Goal: Obtain resource: Obtain resource

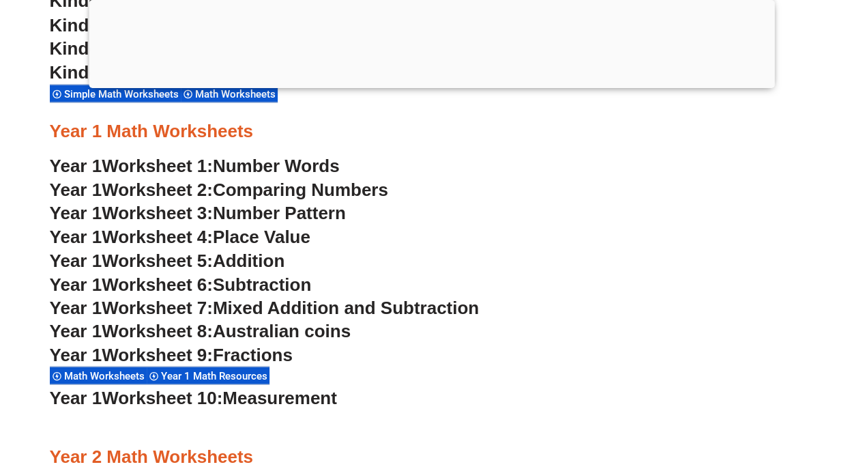
scroll to position [1277, 0]
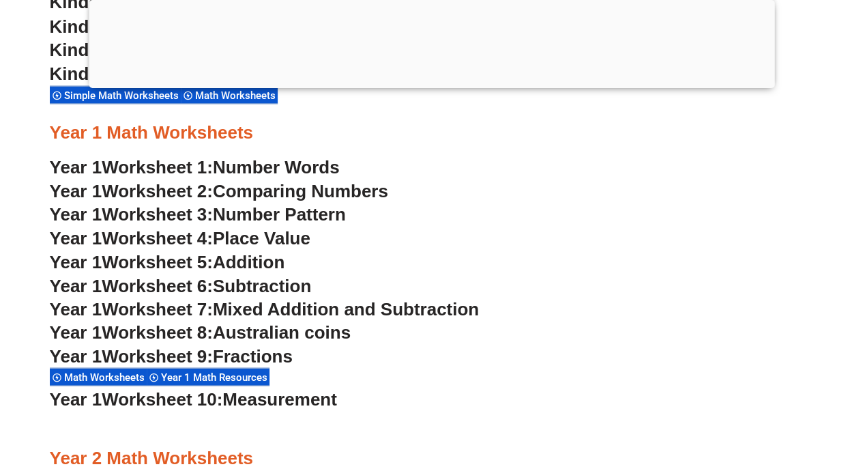
click at [295, 175] on span "Number Words" at bounding box center [276, 166] width 127 height 20
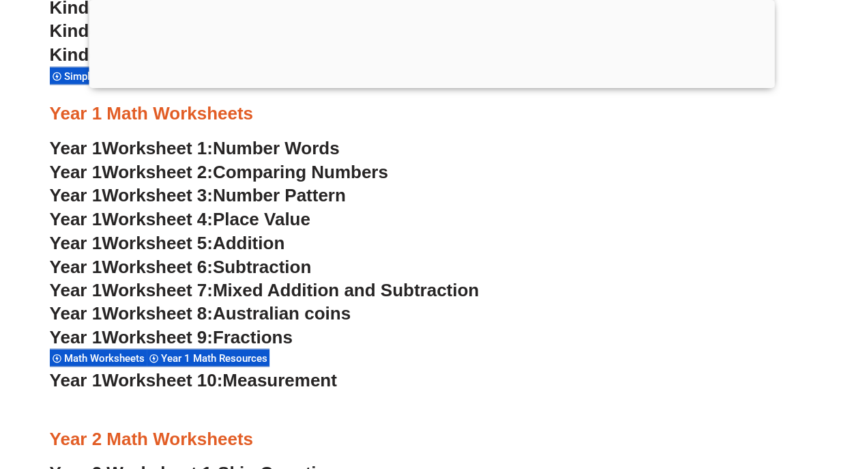
scroll to position [1303, 0]
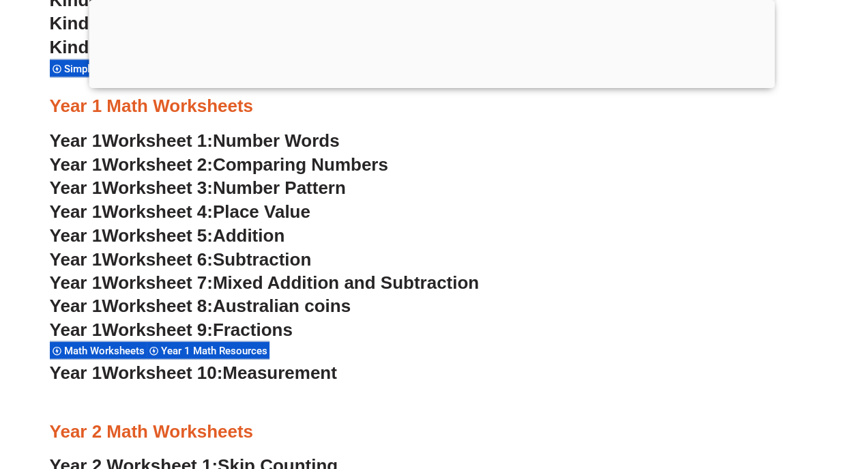
click at [389, 289] on span "Mixed Addition and Subtraction" at bounding box center [346, 282] width 266 height 20
click at [272, 244] on span "Addition" at bounding box center [249, 235] width 72 height 20
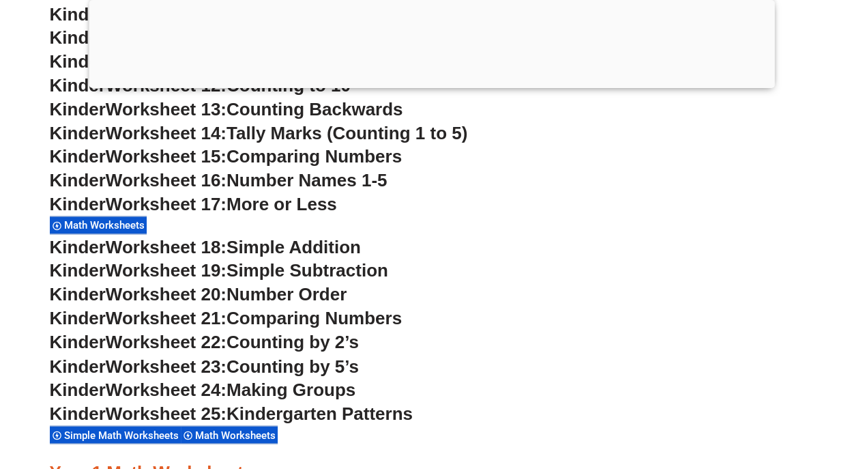
scroll to position [938, 0]
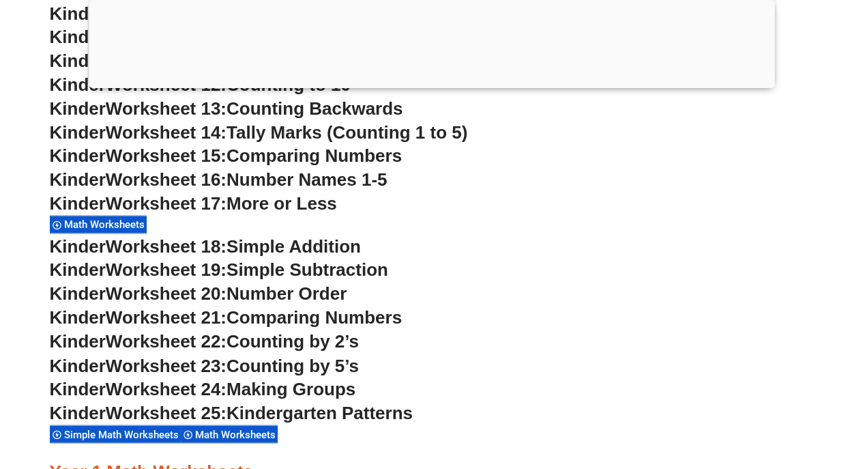
click at [348, 368] on span "Counting by 5’s" at bounding box center [292, 365] width 132 height 20
click at [349, 362] on span "Counting by 5’s" at bounding box center [292, 365] width 132 height 20
click at [330, 370] on span "Counting by 5’s" at bounding box center [292, 365] width 132 height 20
click at [128, 368] on span "Worksheet 23:" at bounding box center [166, 365] width 121 height 20
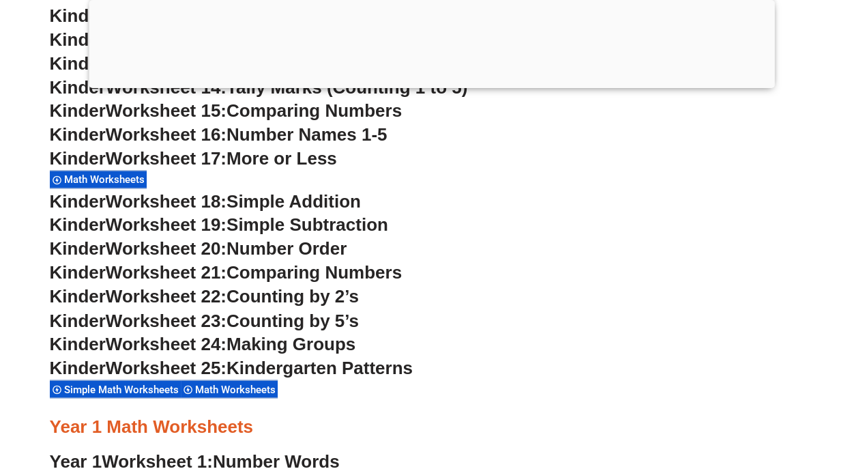
scroll to position [980, 0]
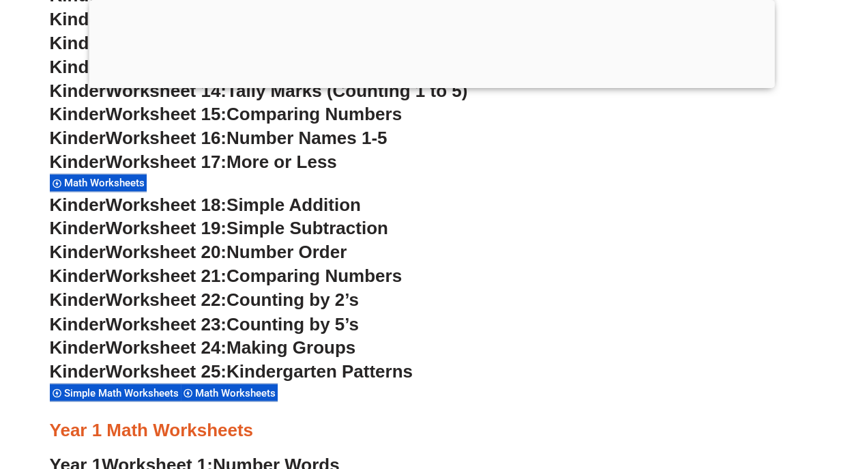
click at [302, 322] on span "Counting by 5’s" at bounding box center [292, 323] width 132 height 20
click at [236, 332] on span "Counting by 5’s" at bounding box center [292, 323] width 132 height 20
click at [211, 323] on span "Worksheet 23:" at bounding box center [166, 323] width 121 height 20
click at [211, 324] on span "Worksheet 23:" at bounding box center [166, 323] width 121 height 20
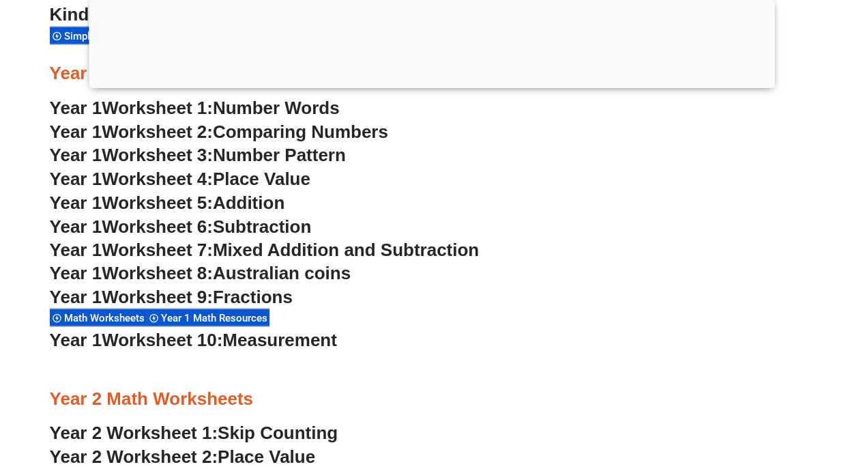
scroll to position [1320, 0]
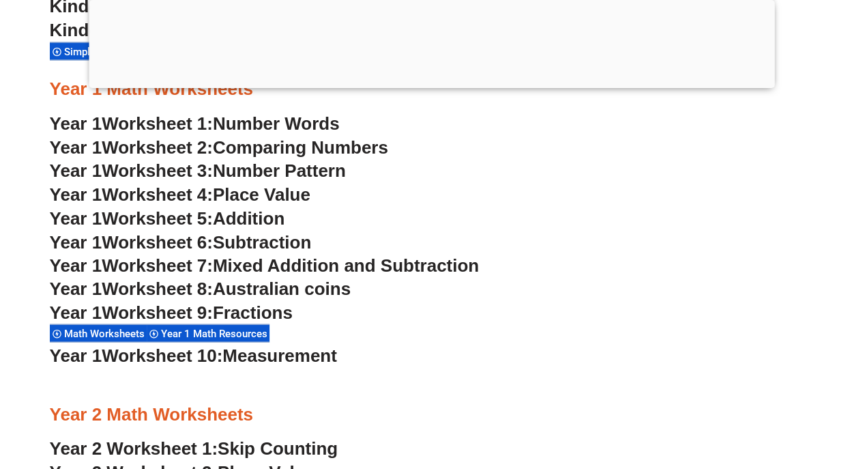
click at [293, 265] on span "Mixed Addition and Subtraction" at bounding box center [346, 265] width 266 height 20
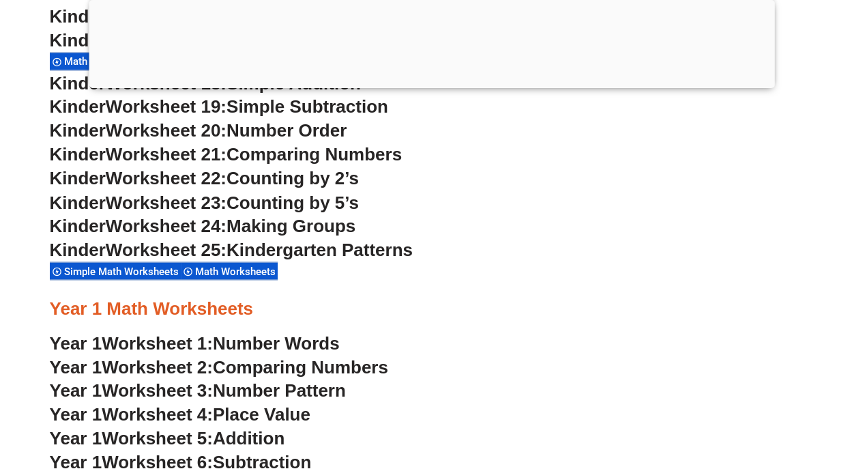
scroll to position [1100, 0]
click at [306, 203] on span "Counting by 5’s" at bounding box center [292, 202] width 132 height 20
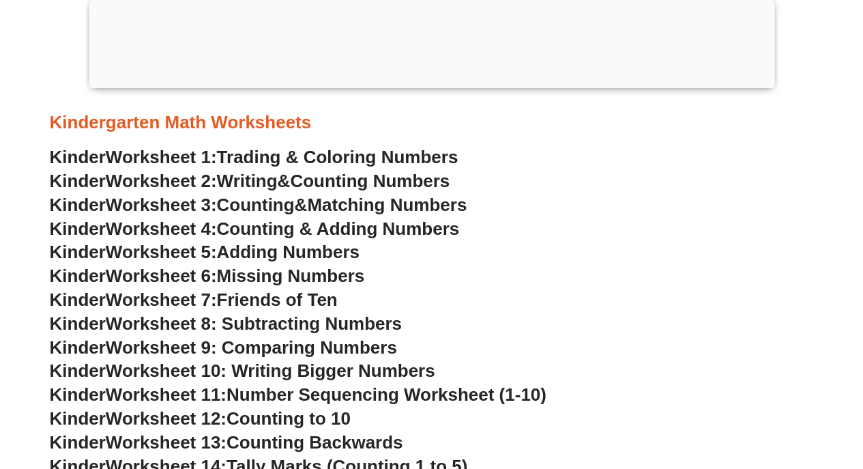
scroll to position [604, 0]
click at [203, 276] on span "Worksheet 6:" at bounding box center [161, 276] width 111 height 20
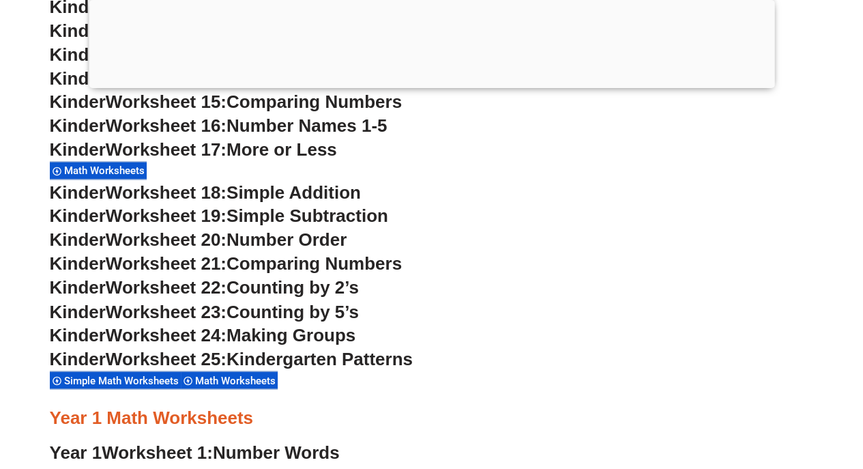
scroll to position [973, 0]
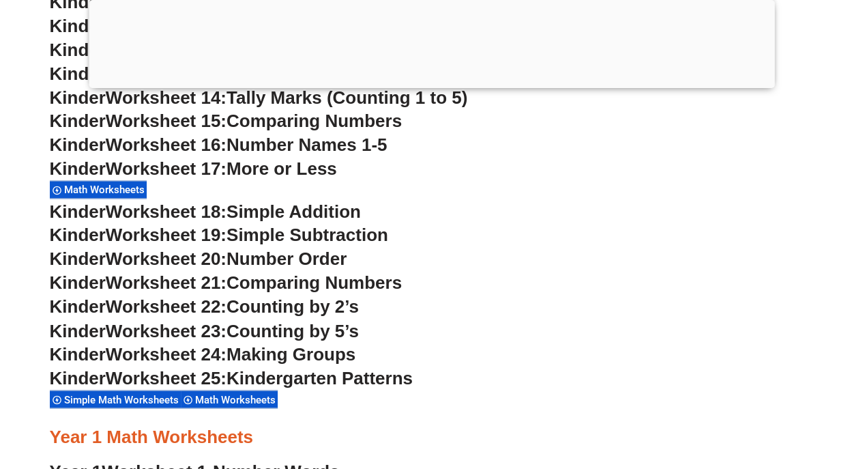
click at [217, 334] on span "Worksheet 23:" at bounding box center [166, 330] width 121 height 20
click at [469, 171] on h3 "Kinder Worksheet 17: More or Less" at bounding box center [432, 169] width 764 height 23
click at [332, 315] on span "Counting by 2’s" at bounding box center [292, 306] width 132 height 20
click at [269, 310] on span "Counting by 2’s" at bounding box center [292, 306] width 132 height 20
click at [303, 281] on span "Comparing Numbers" at bounding box center [313, 282] width 175 height 20
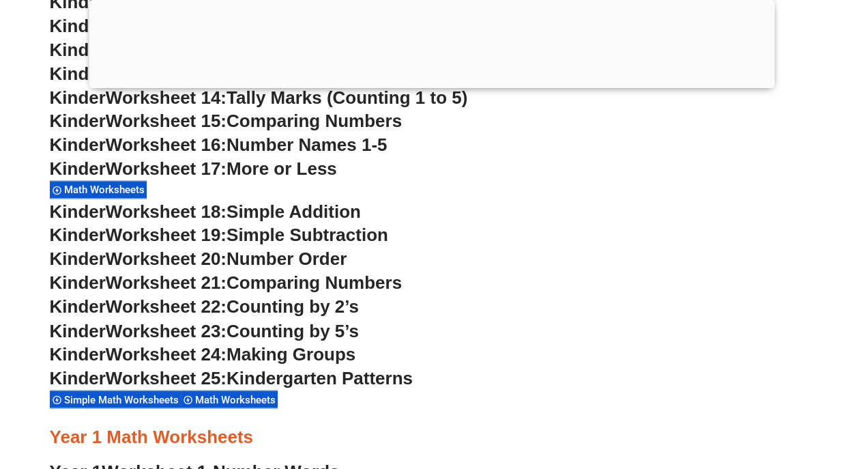
click at [302, 257] on span "Number Order" at bounding box center [286, 258] width 120 height 20
click at [317, 228] on span "Simple Subtraction" at bounding box center [307, 234] width 162 height 20
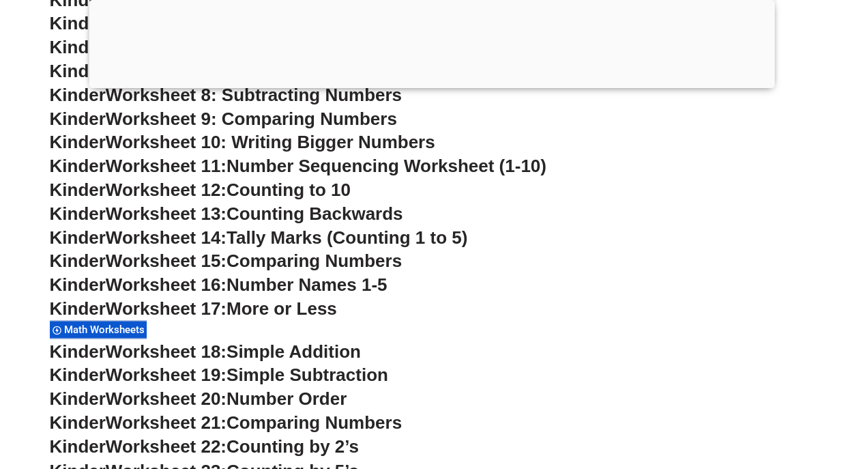
scroll to position [810, 0]
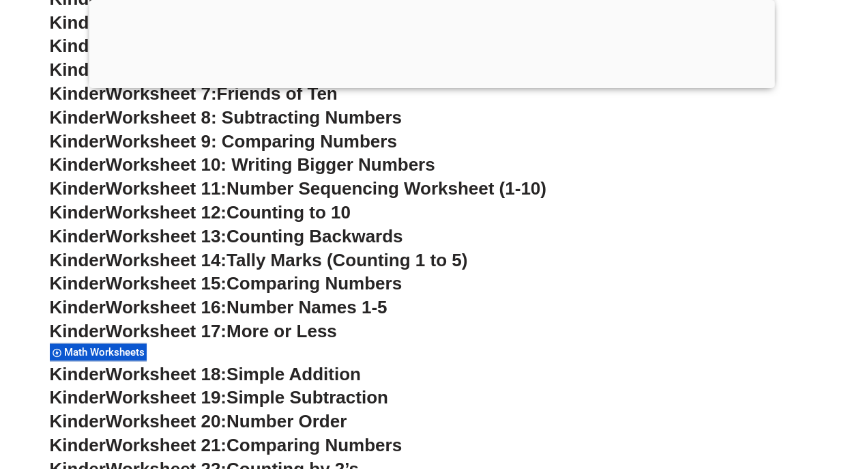
click at [312, 338] on span "More or Less" at bounding box center [281, 331] width 111 height 20
click at [270, 333] on span "More or Less" at bounding box center [281, 331] width 111 height 20
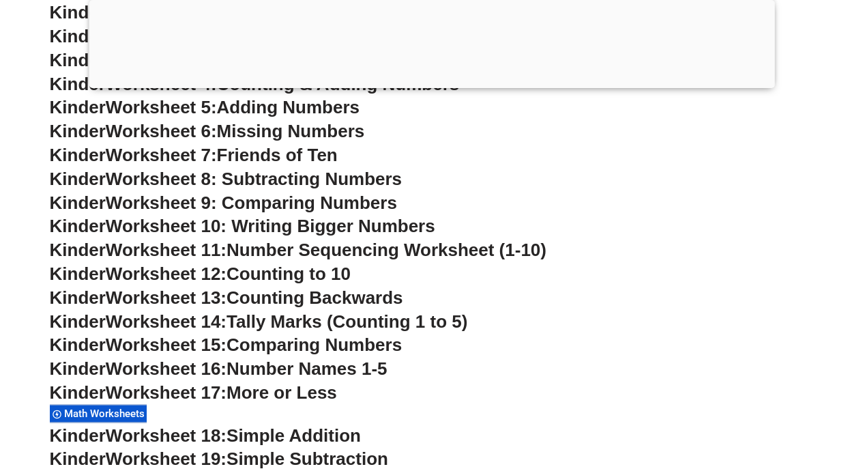
scroll to position [739, 0]
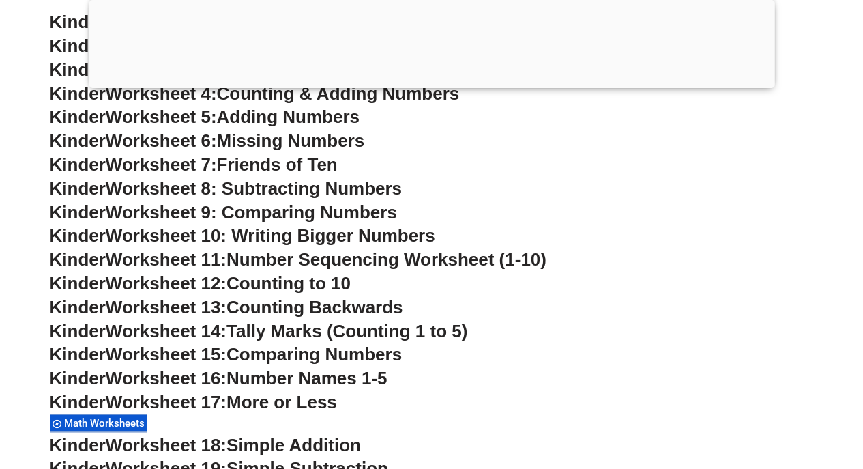
click at [400, 238] on span "Worksheet 10: Writing Bigger Numbers" at bounding box center [270, 235] width 329 height 20
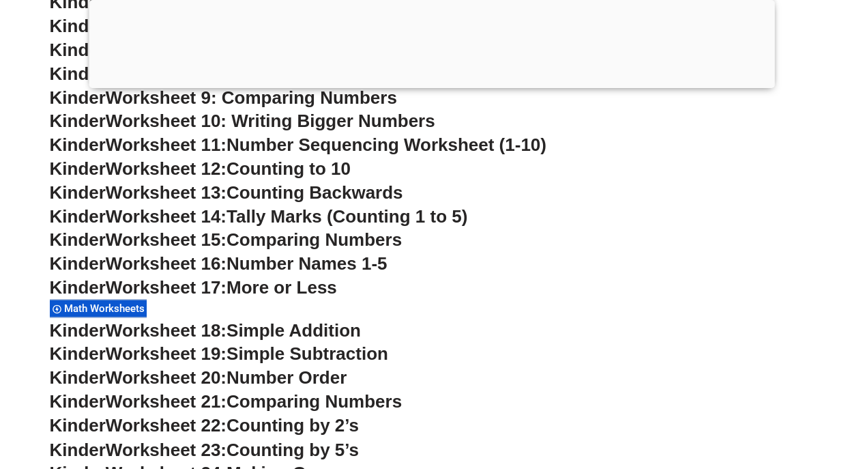
scroll to position [856, 0]
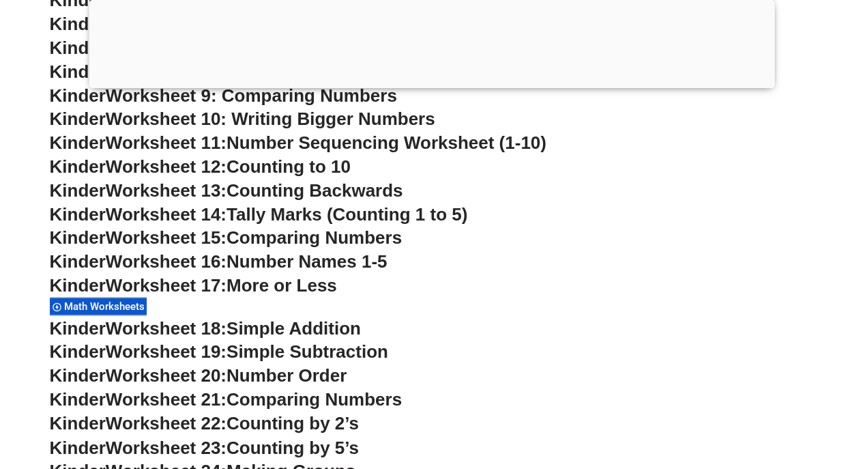
click at [428, 85] on div at bounding box center [432, 85] width 686 height 0
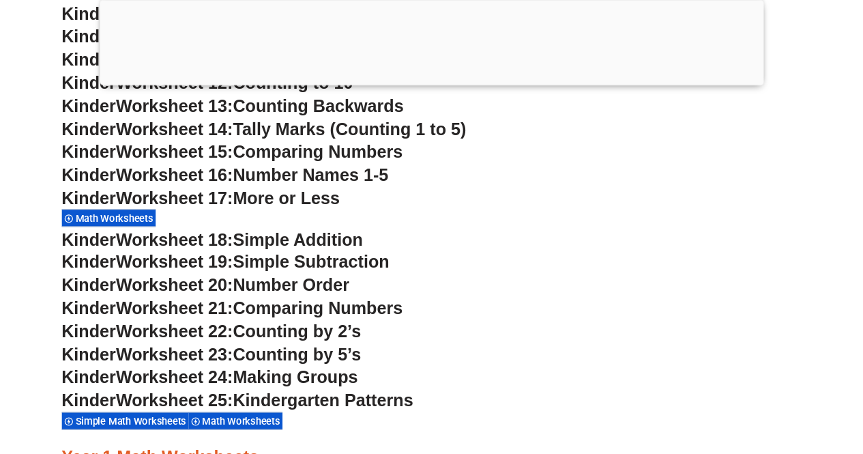
scroll to position [772, 0]
